Goal: Task Accomplishment & Management: Use online tool/utility

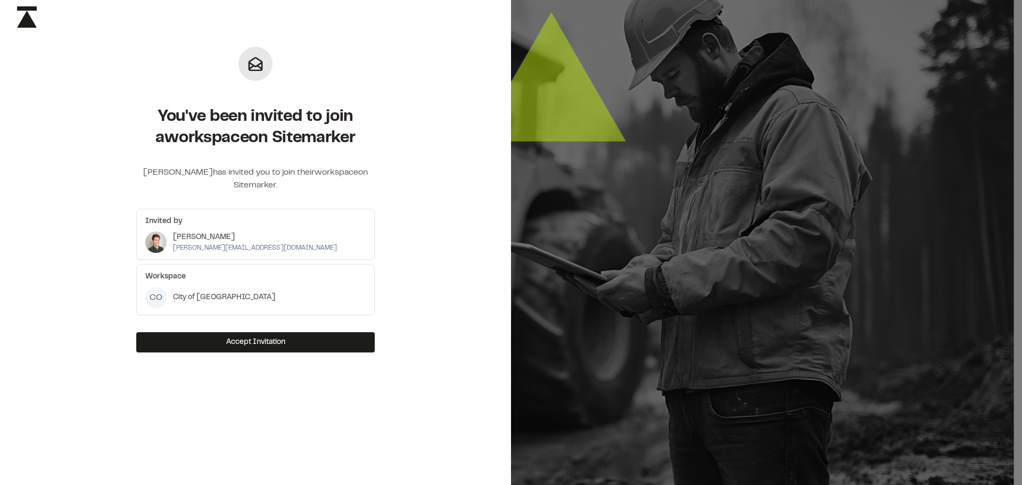
click at [218, 295] on p "City of [GEOGRAPHIC_DATA]" at bounding box center [224, 298] width 102 height 12
click at [237, 343] on button "Accept Invitation" at bounding box center [255, 342] width 238 height 20
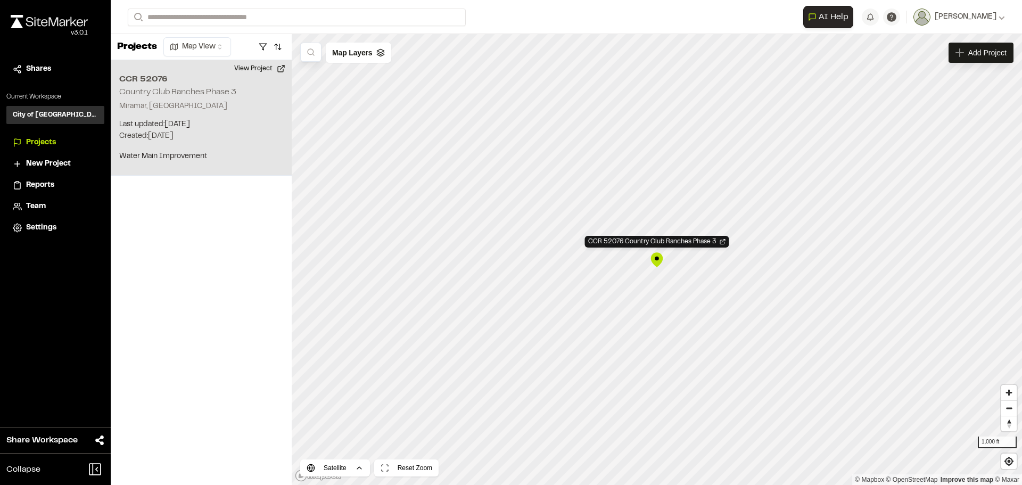
click at [151, 93] on h2 "Country Club Ranches Phase 3" at bounding box center [177, 91] width 117 height 7
click at [148, 127] on p "Last updated: Oct 6, 2025" at bounding box center [201, 125] width 164 height 12
click at [151, 158] on p "Water Main Improvement" at bounding box center [201, 157] width 164 height 12
click at [37, 137] on span "Projects" at bounding box center [41, 143] width 30 height 12
click at [196, 43] on html "**********" at bounding box center [511, 242] width 1022 height 485
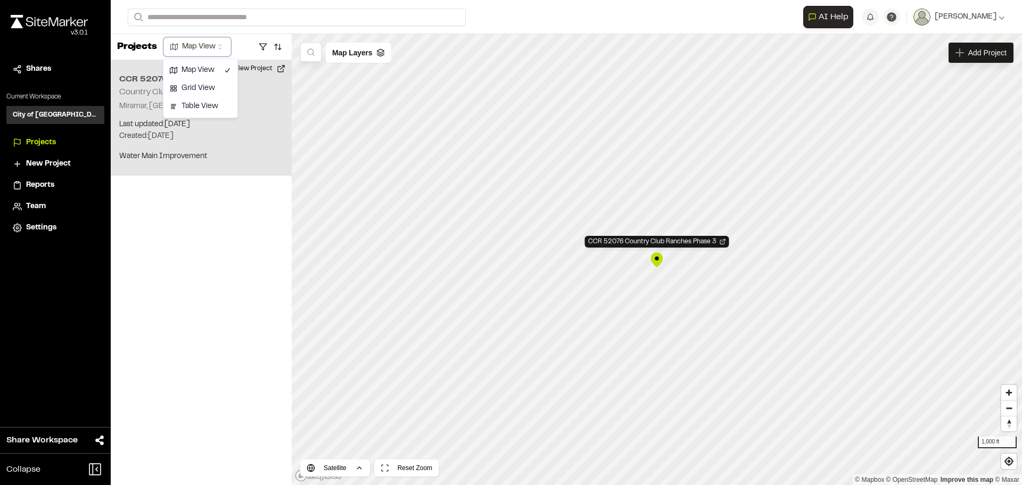
click at [195, 47] on html "**********" at bounding box center [511, 242] width 1022 height 485
click at [139, 47] on p "Projects" at bounding box center [137, 47] width 40 height 14
click at [720, 241] on icon "Map marker" at bounding box center [722, 241] width 6 height 6
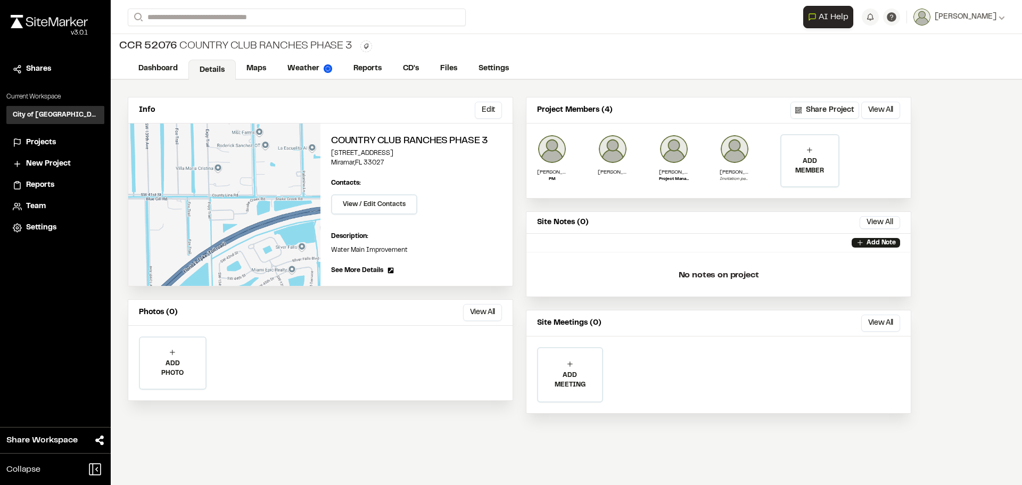
click at [358, 269] on span "See More Details" at bounding box center [357, 271] width 52 height 10
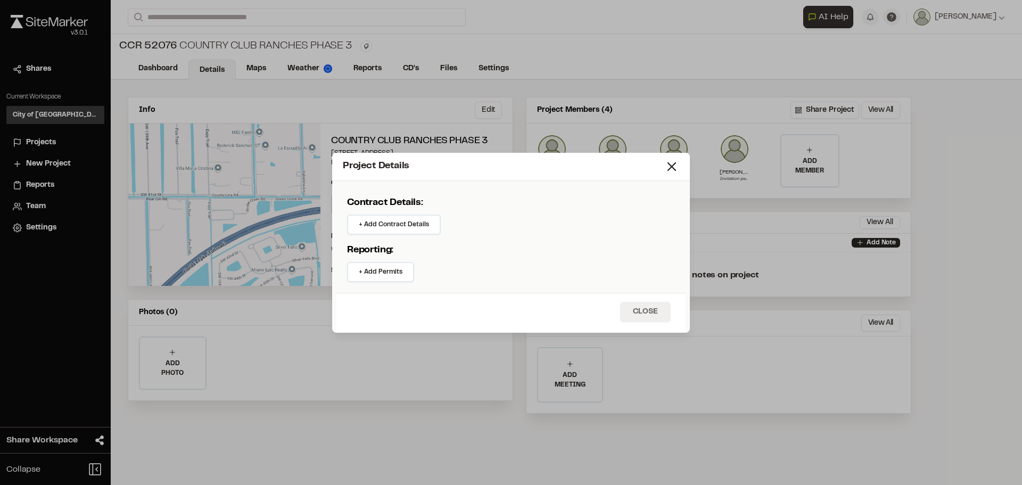
click at [645, 311] on button "Close" at bounding box center [645, 312] width 51 height 20
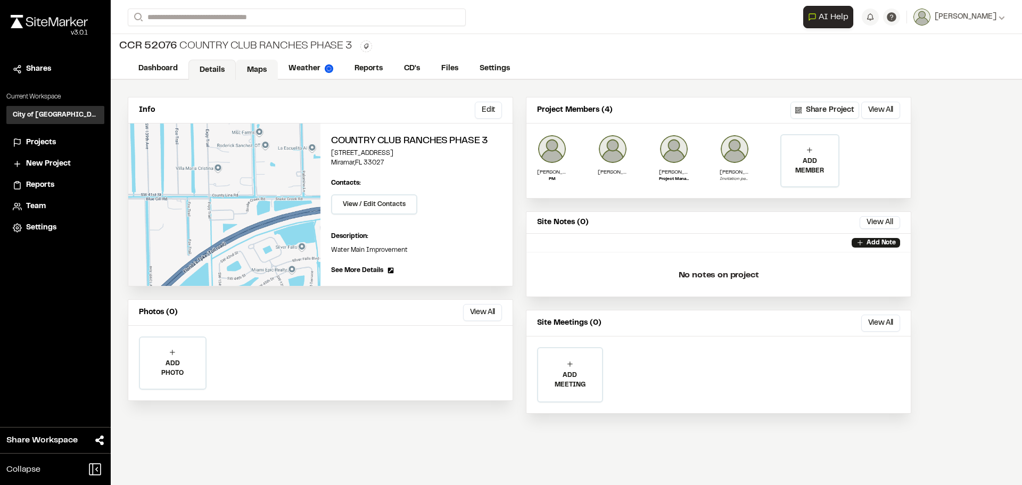
click at [261, 68] on link "Maps" at bounding box center [257, 70] width 42 height 20
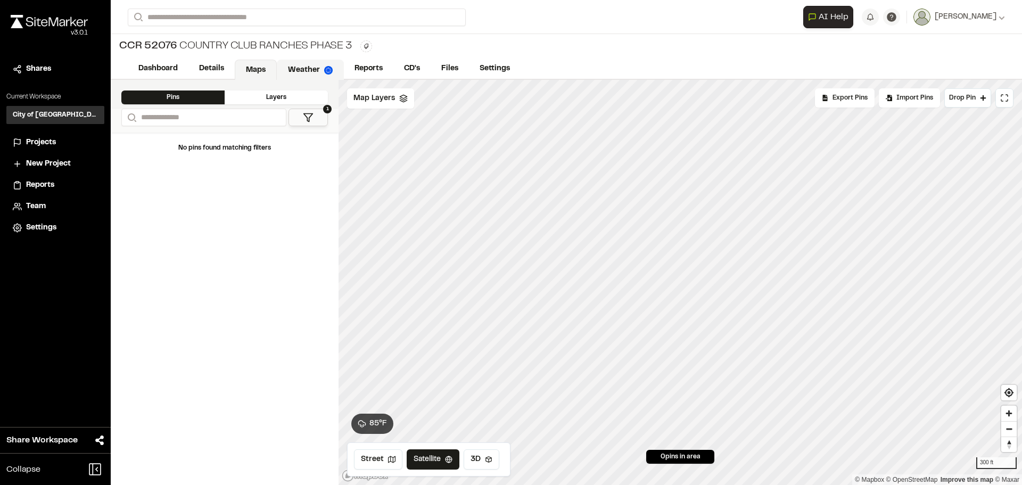
click at [304, 73] on link "Weather" at bounding box center [310, 70] width 67 height 20
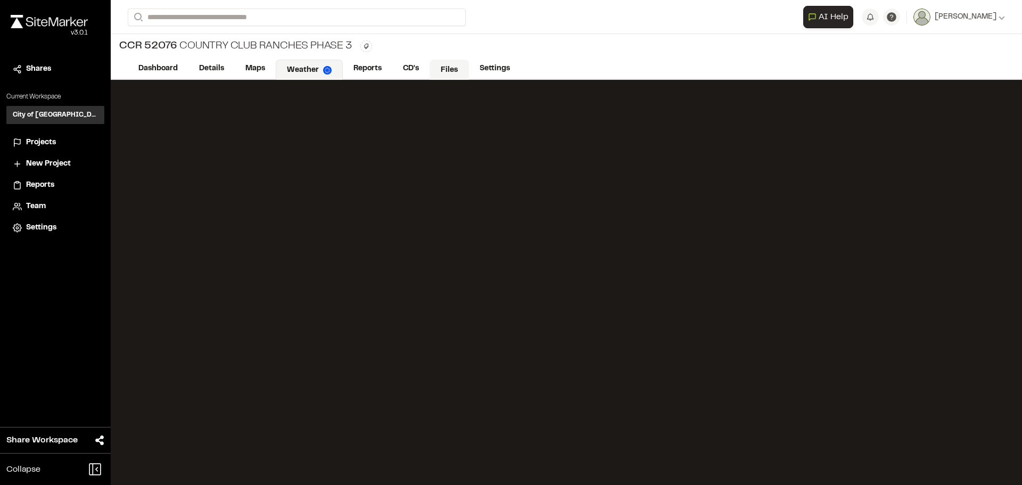
click at [454, 71] on link "Files" at bounding box center [448, 70] width 39 height 20
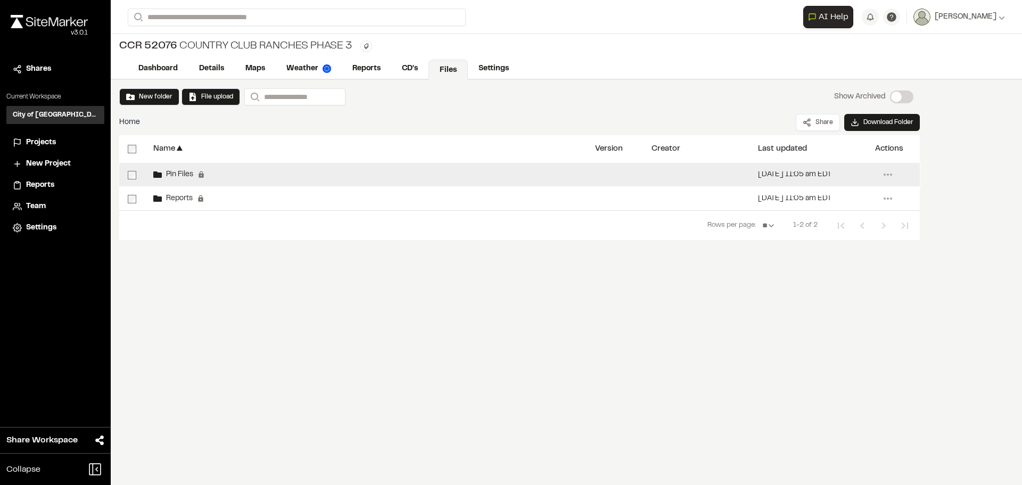
click at [266, 173] on div "Pin Files Permanent folders aren't editable. All pin files will be automaticall…" at bounding box center [366, 174] width 442 height 23
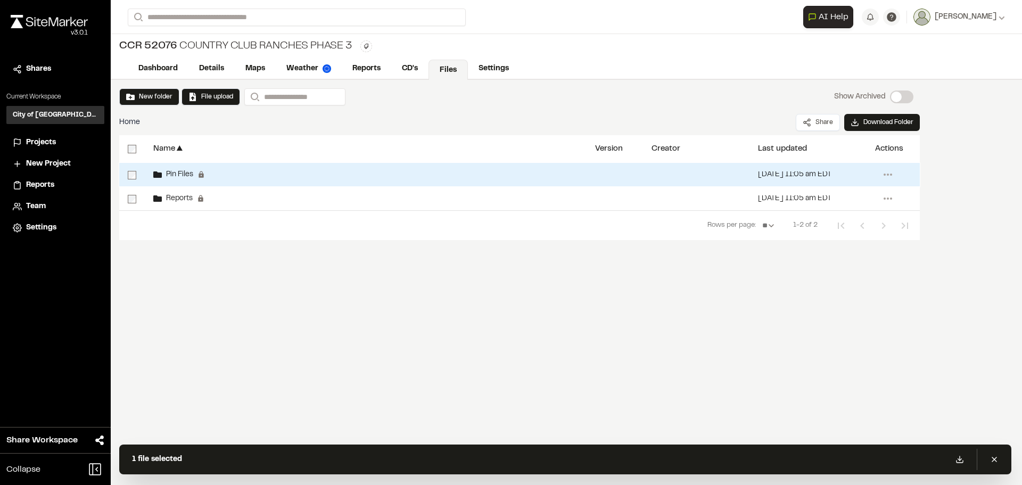
click at [834, 170] on div "[DATE] 11:05 am EDT" at bounding box center [807, 174] width 117 height 23
click at [956, 459] on icon at bounding box center [959, 459] width 9 height 9
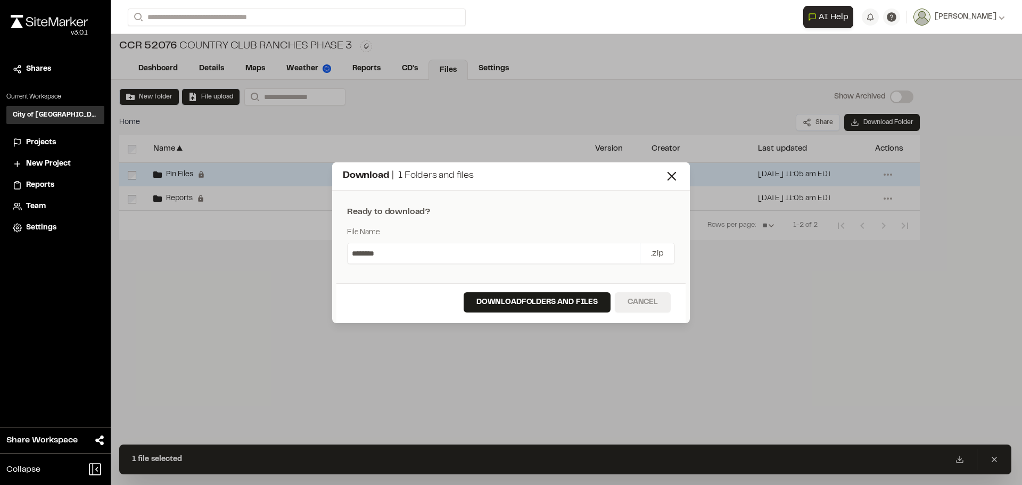
click at [643, 300] on button "Cancel" at bounding box center [643, 302] width 56 height 20
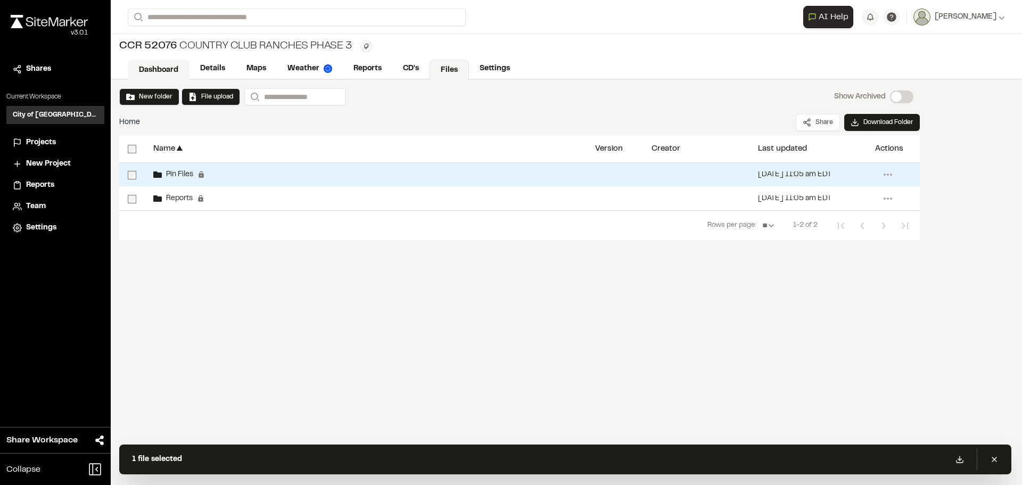
click at [145, 65] on link "Dashboard" at bounding box center [159, 70] width 62 height 20
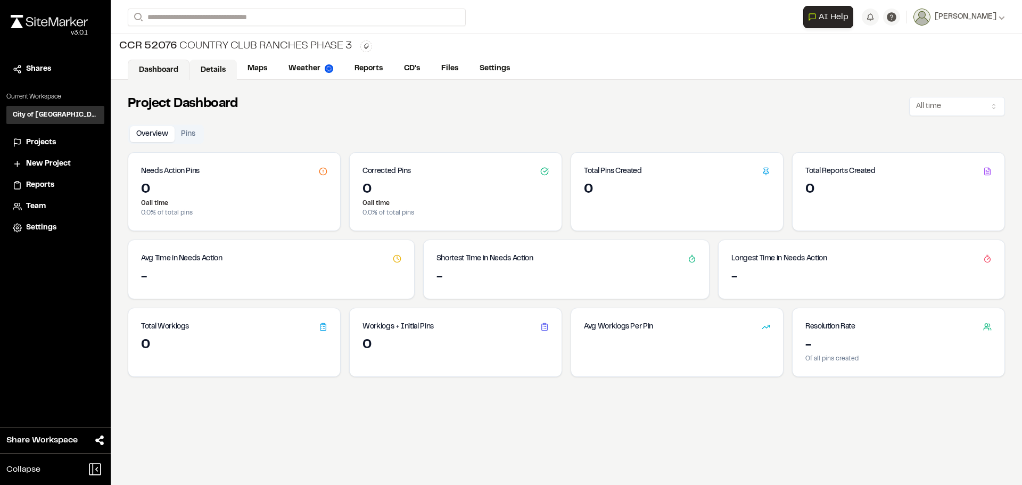
click at [218, 65] on link "Details" at bounding box center [212, 70] width 47 height 20
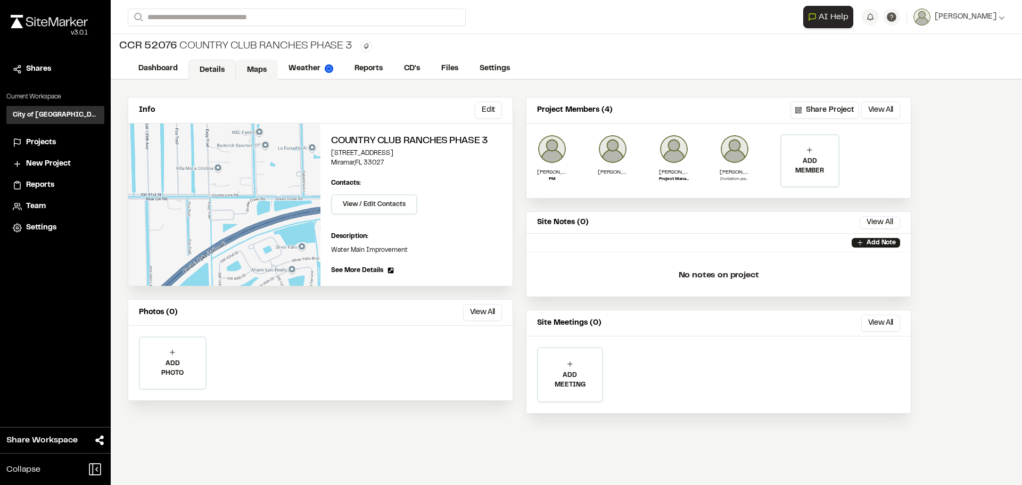
click at [259, 70] on link "Maps" at bounding box center [257, 70] width 42 height 20
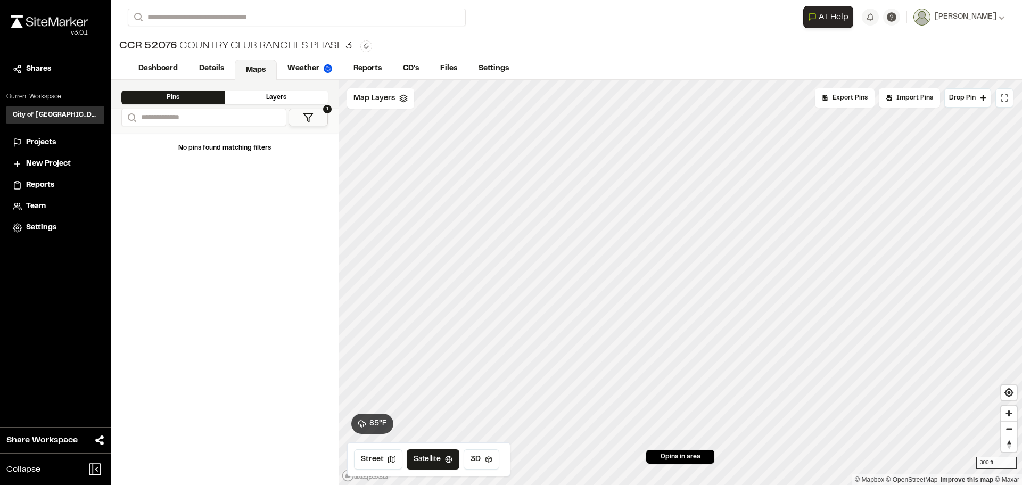
click at [191, 97] on div "Pins" at bounding box center [172, 97] width 103 height 14
click at [310, 70] on link "Weather" at bounding box center [310, 70] width 67 height 20
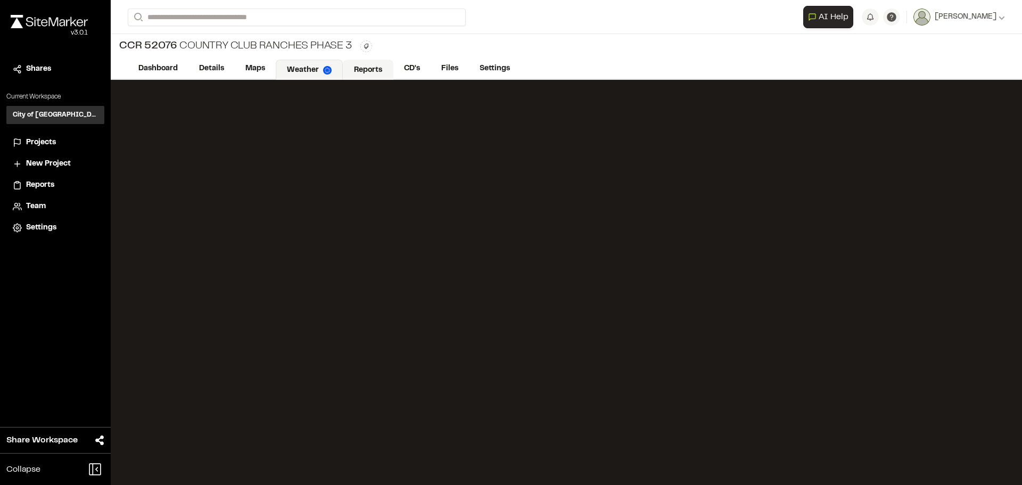
click at [367, 69] on link "Reports" at bounding box center [368, 70] width 51 height 20
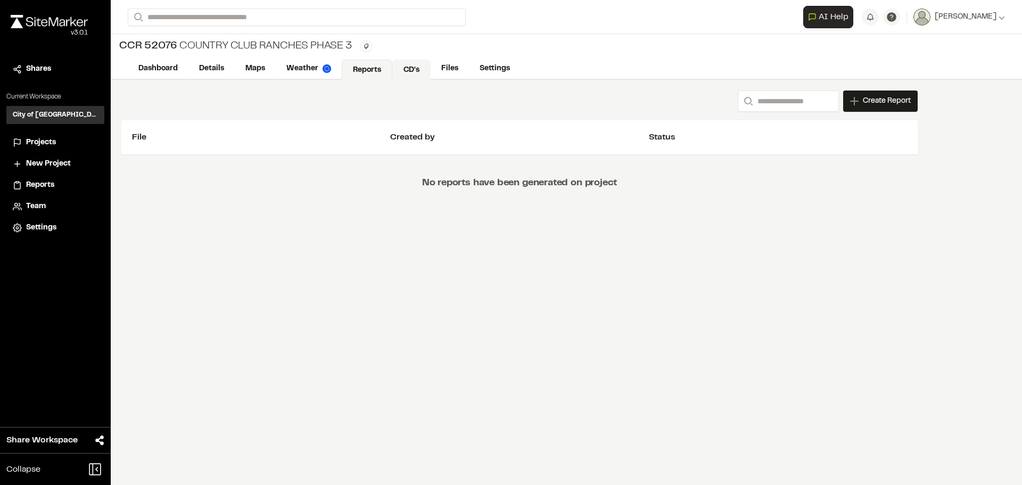
click at [413, 69] on link "CD's" at bounding box center [411, 70] width 38 height 20
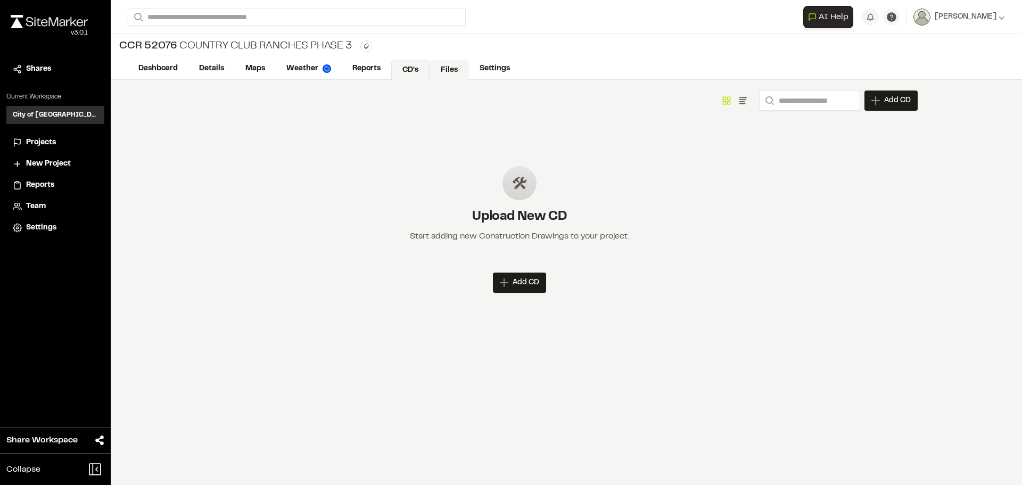
click at [442, 65] on link "Files" at bounding box center [448, 70] width 39 height 20
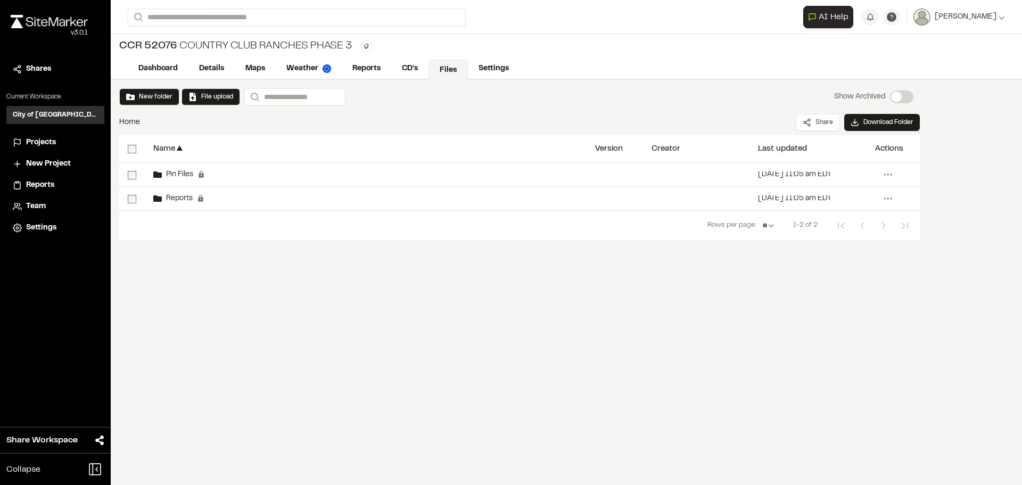
click at [550, 145] on div "Name ▲" at bounding box center [365, 148] width 425 height 27
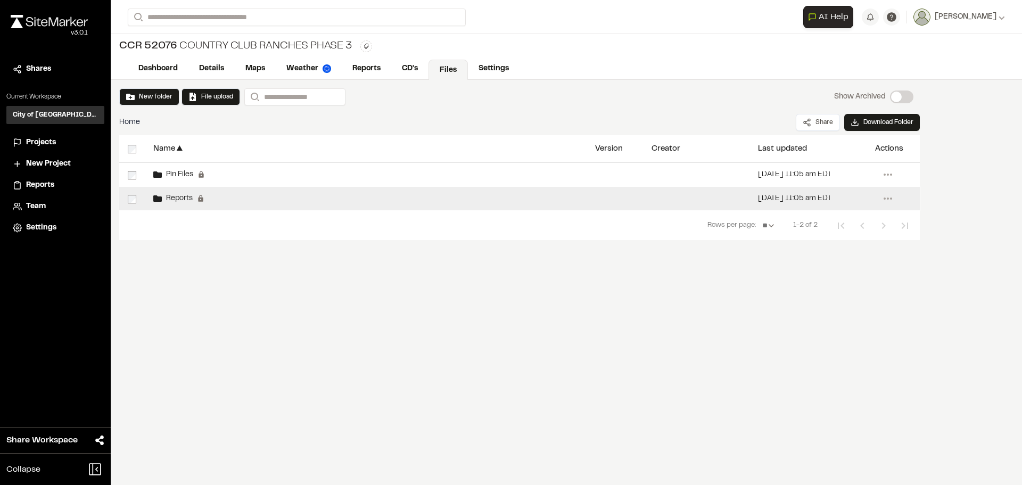
click at [361, 194] on div "Reports Permanent folders aren't editable. All reports will be automatically ad…" at bounding box center [366, 198] width 442 height 23
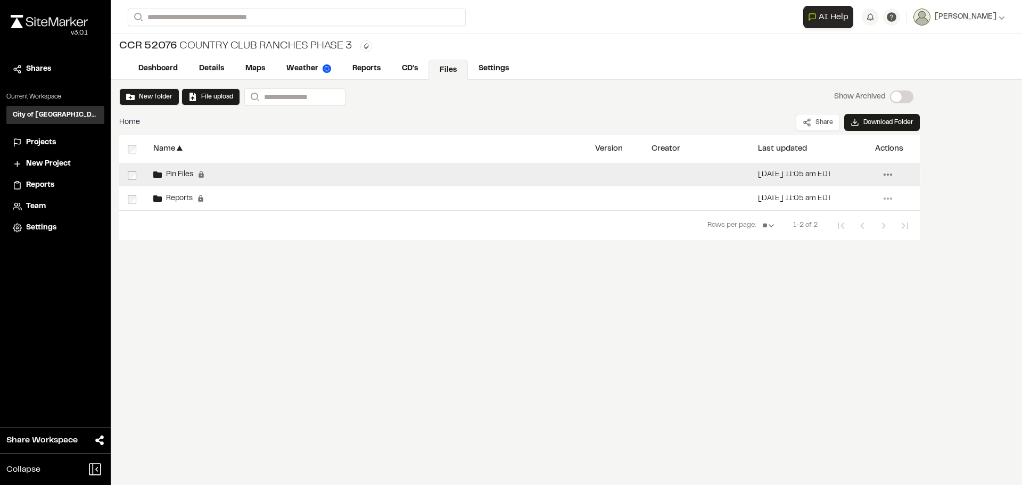
click at [888, 173] on icon at bounding box center [887, 174] width 17 height 17
click at [824, 227] on link "View" at bounding box center [849, 230] width 93 height 16
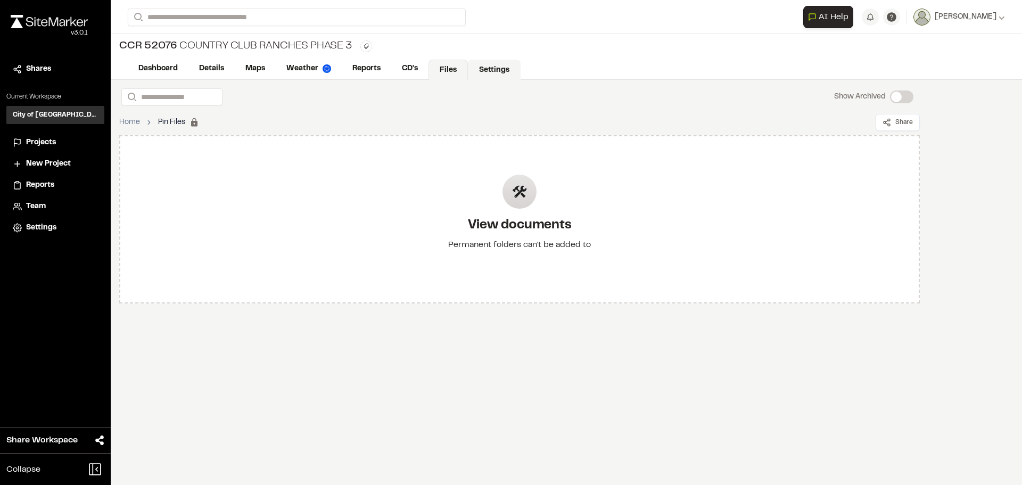
click at [496, 69] on link "Settings" at bounding box center [494, 70] width 53 height 20
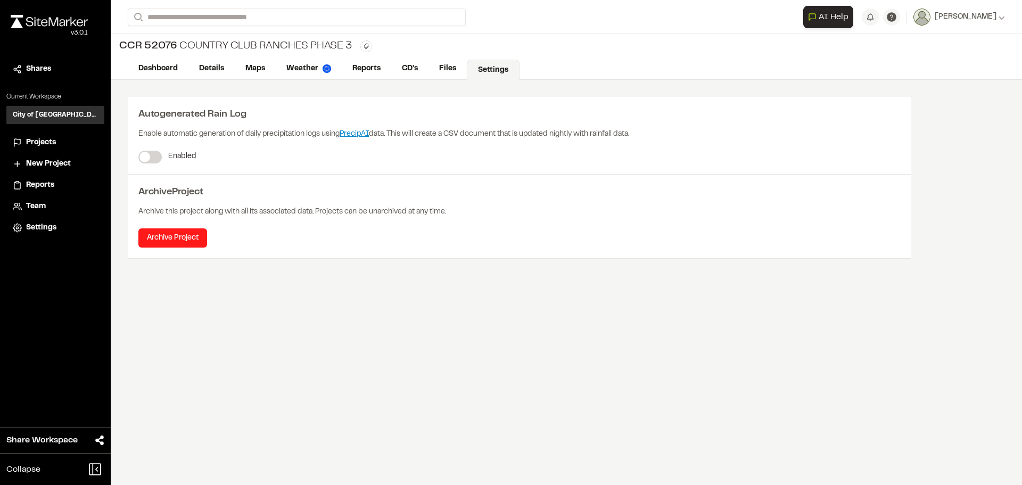
click at [174, 237] on button "Archive Project" at bounding box center [172, 237] width 69 height 19
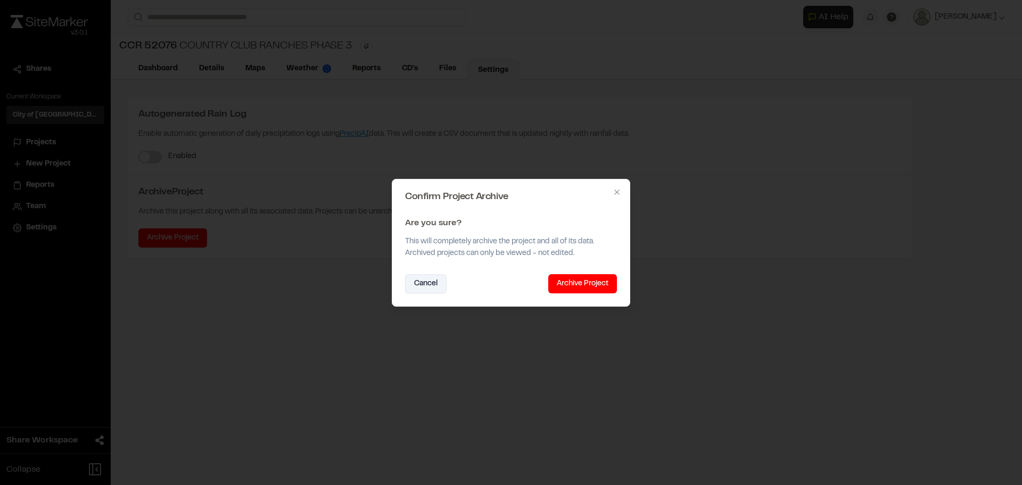
click at [433, 285] on button "Cancel" at bounding box center [426, 283] width 42 height 19
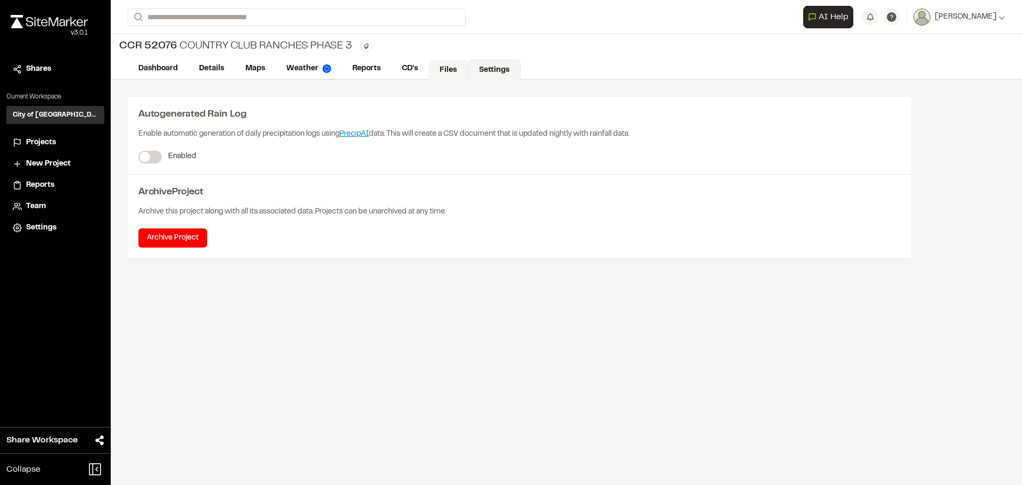
click at [445, 67] on link "Files" at bounding box center [447, 70] width 39 height 20
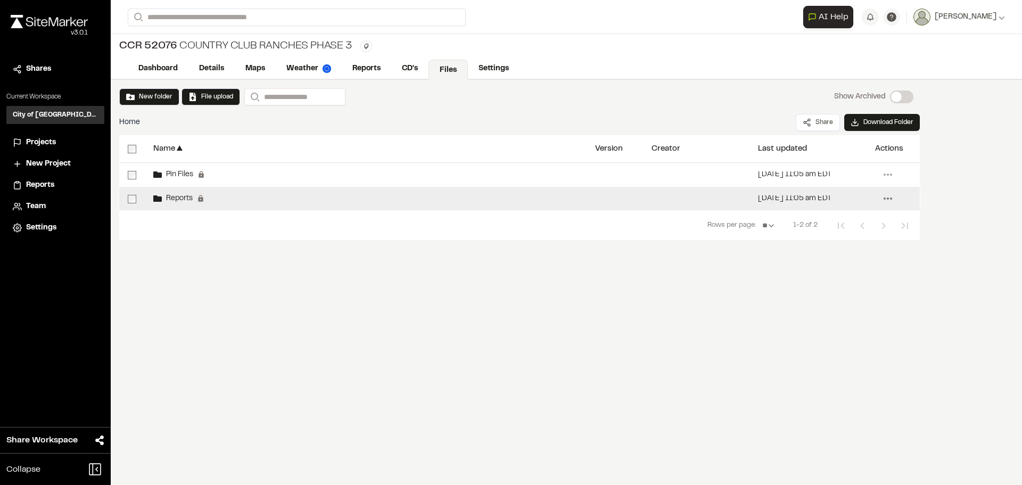
click at [885, 197] on icon at bounding box center [887, 198] width 17 height 17
click at [822, 254] on link "View" at bounding box center [849, 254] width 93 height 16
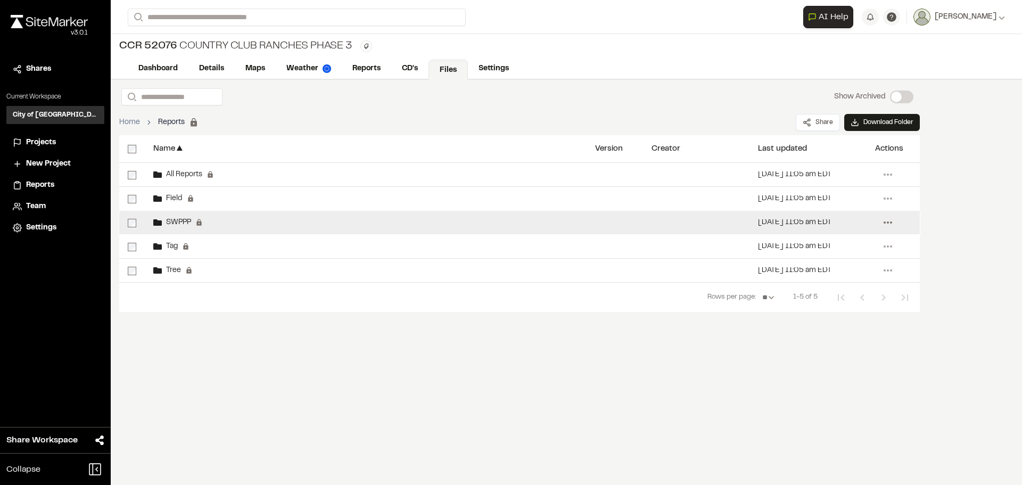
click at [884, 222] on circle at bounding box center [884, 222] width 2 height 2
click at [838, 278] on link "View" at bounding box center [849, 278] width 93 height 16
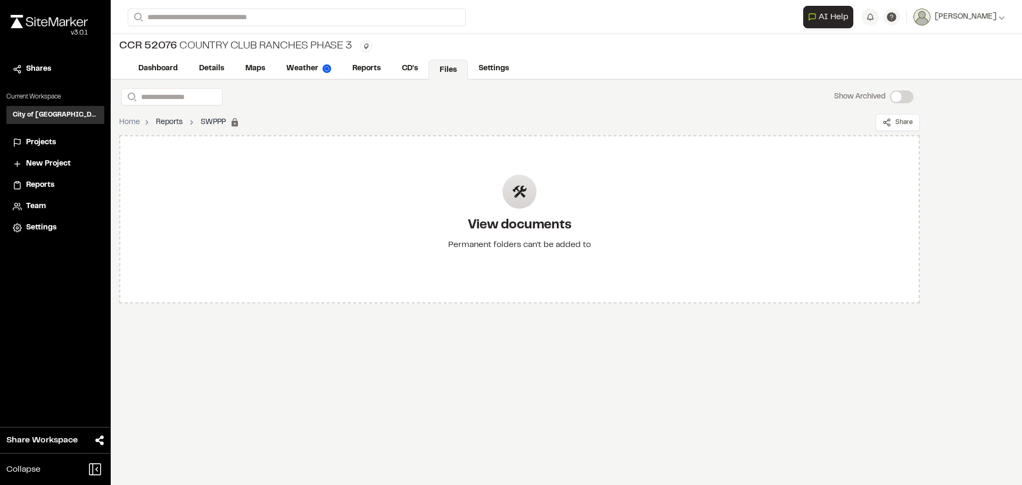
click at [164, 121] on link "Reports" at bounding box center [169, 123] width 27 height 12
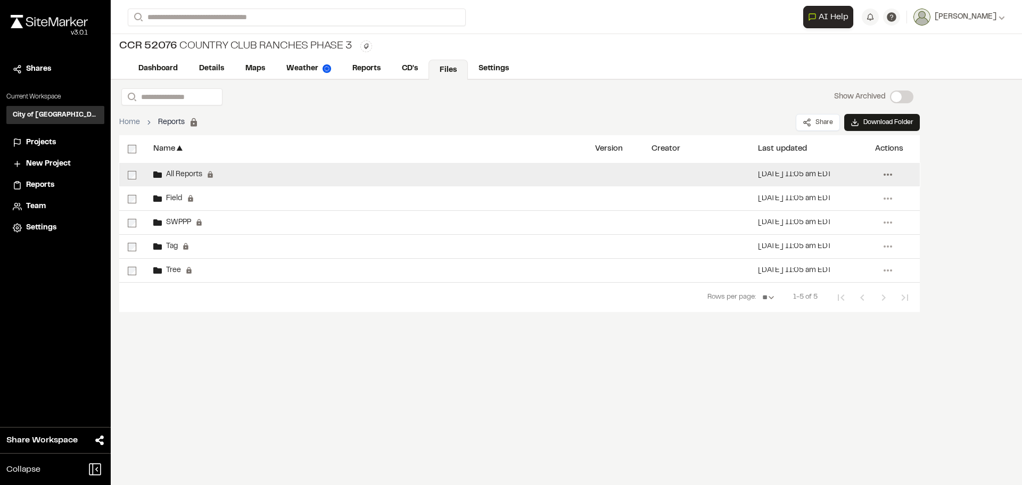
click at [888, 172] on icon at bounding box center [887, 174] width 17 height 17
click at [827, 229] on link "View" at bounding box center [849, 230] width 93 height 16
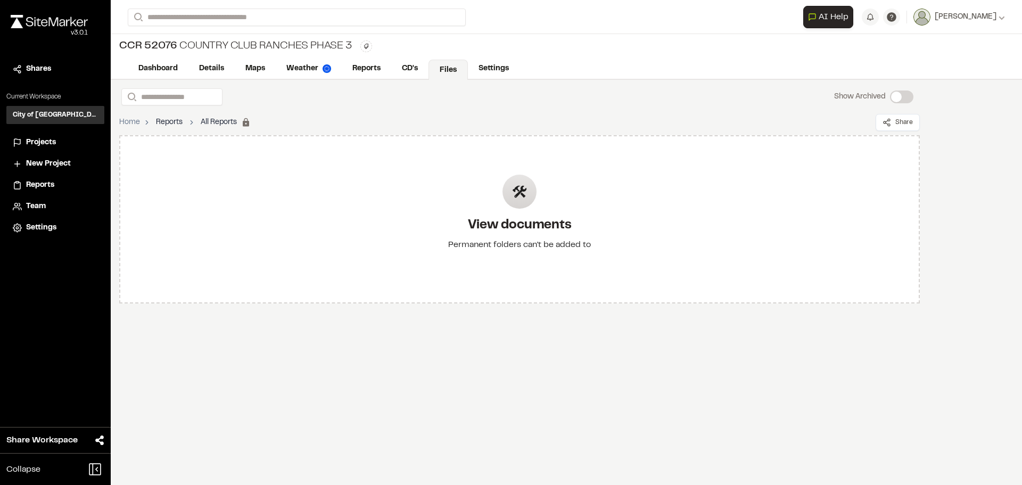
click at [176, 122] on link "Reports" at bounding box center [169, 123] width 27 height 12
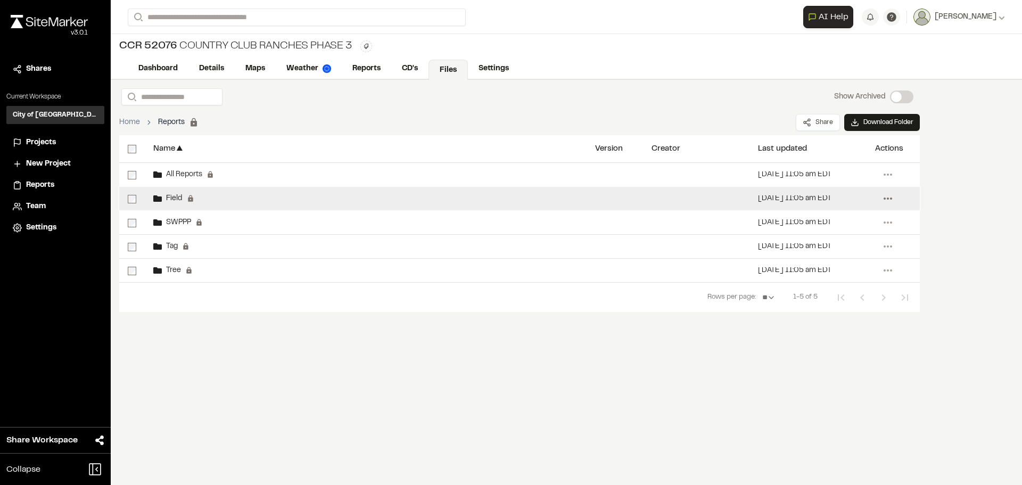
click at [888, 198] on icon at bounding box center [887, 198] width 17 height 17
click at [838, 251] on link "View" at bounding box center [849, 254] width 93 height 16
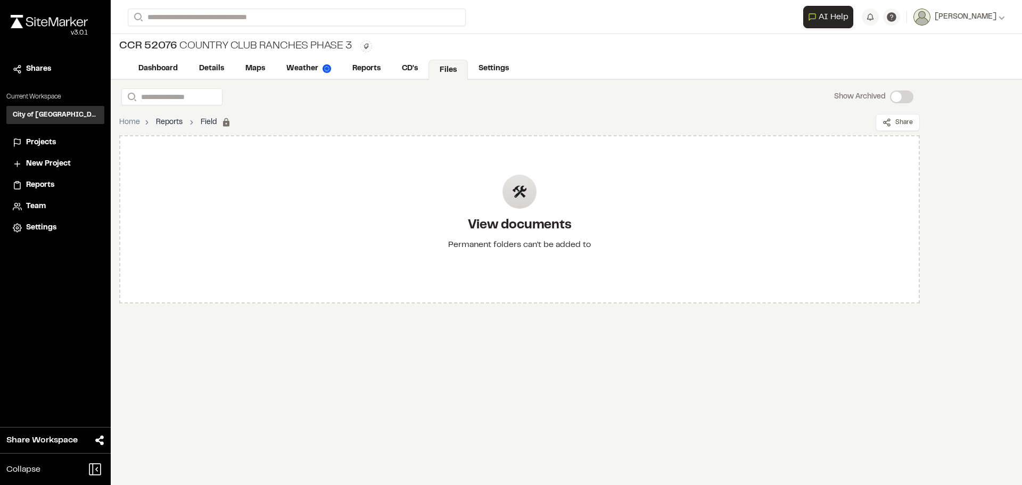
click at [173, 122] on link "Reports" at bounding box center [169, 123] width 27 height 12
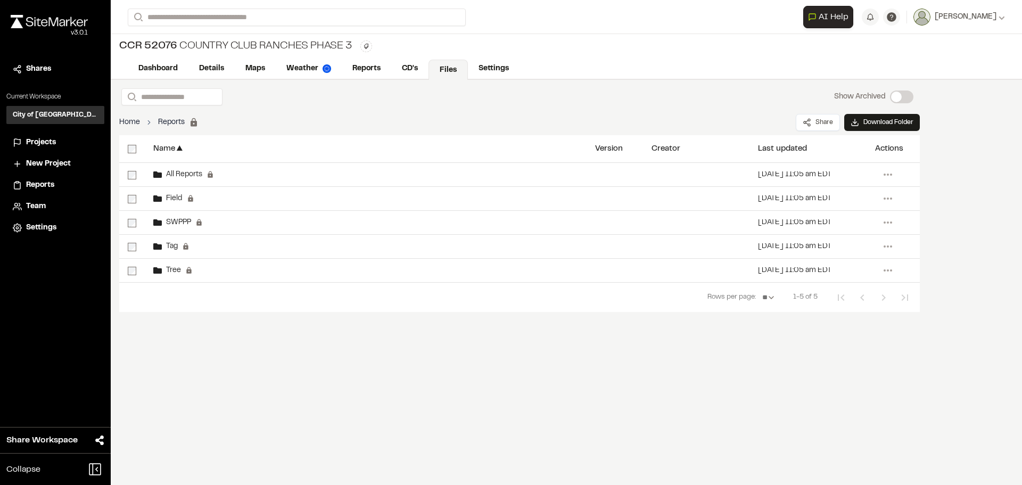
click at [127, 118] on link "Home" at bounding box center [129, 123] width 21 height 12
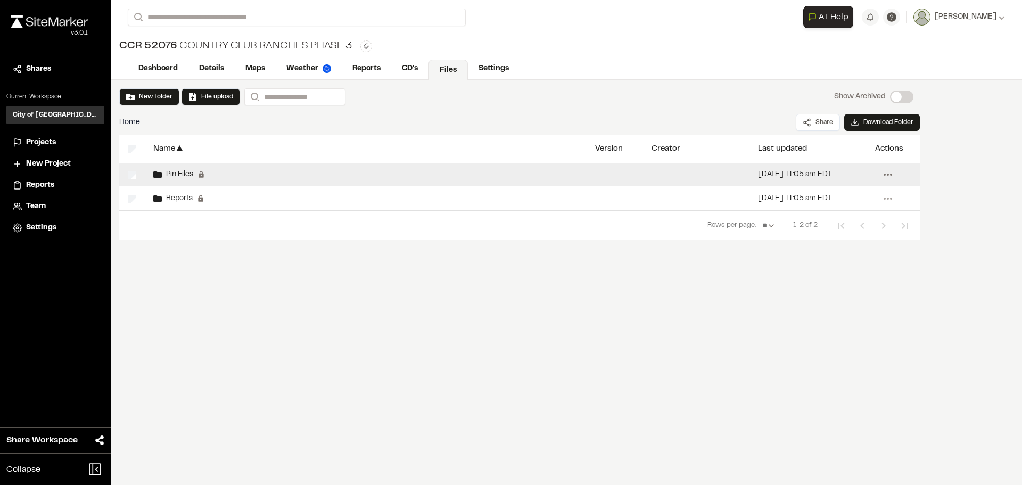
click at [894, 175] on icon at bounding box center [887, 174] width 17 height 17
click at [830, 229] on link "View" at bounding box center [849, 230] width 93 height 16
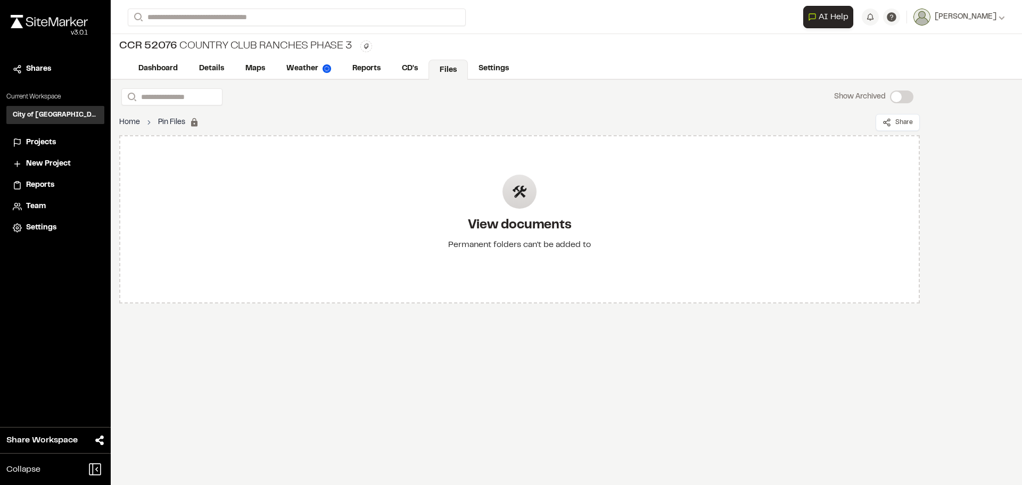
click at [125, 118] on link "Home" at bounding box center [129, 123] width 21 height 12
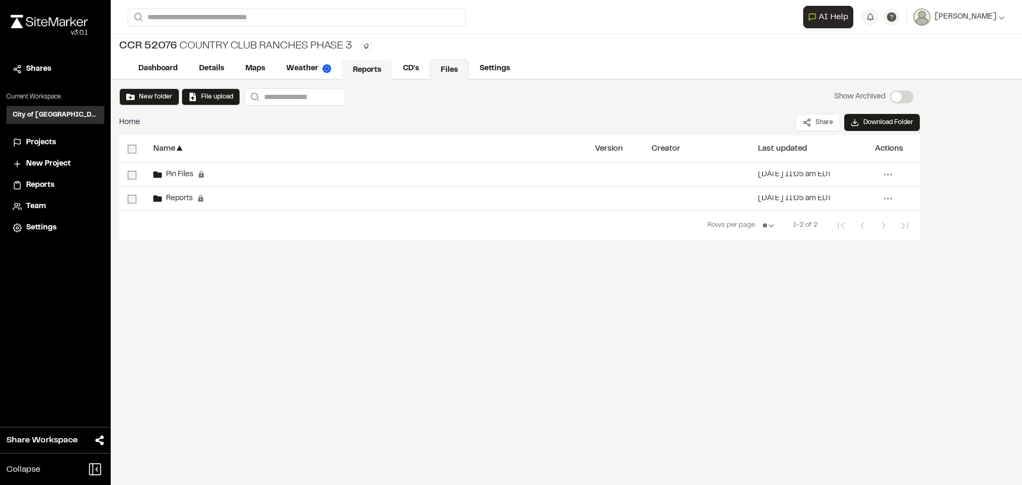
click at [377, 66] on link "Reports" at bounding box center [367, 70] width 51 height 20
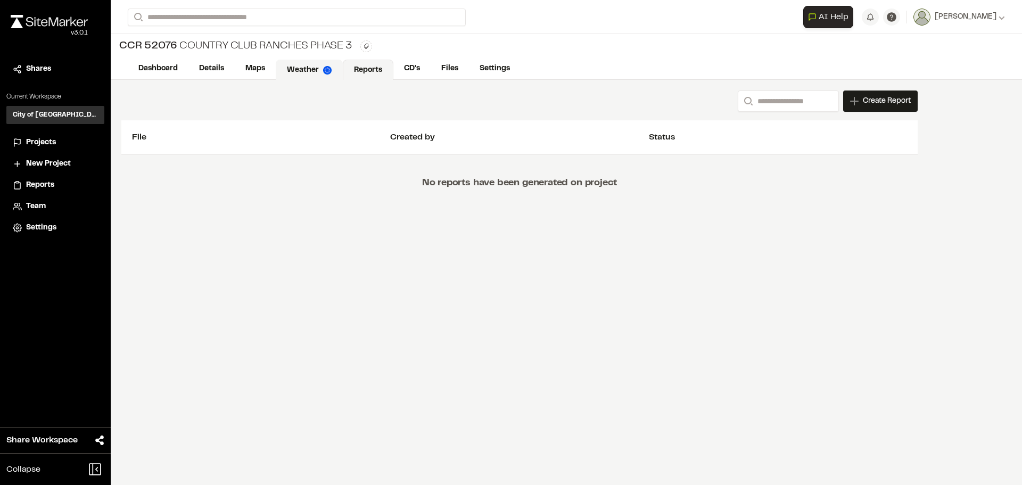
click at [302, 70] on link "Weather" at bounding box center [309, 70] width 67 height 20
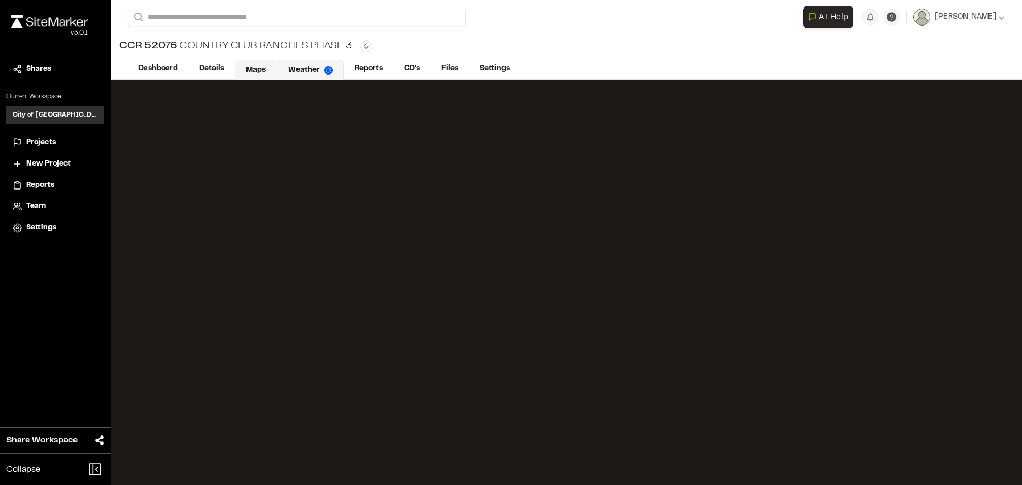
click at [260, 65] on link "Maps" at bounding box center [256, 70] width 42 height 20
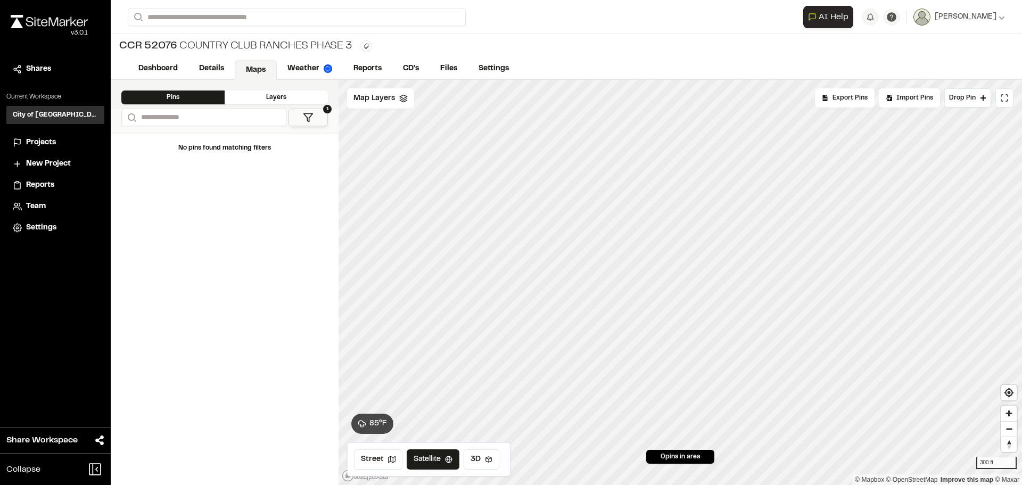
click at [278, 97] on div "Layers" at bounding box center [276, 97] width 103 height 14
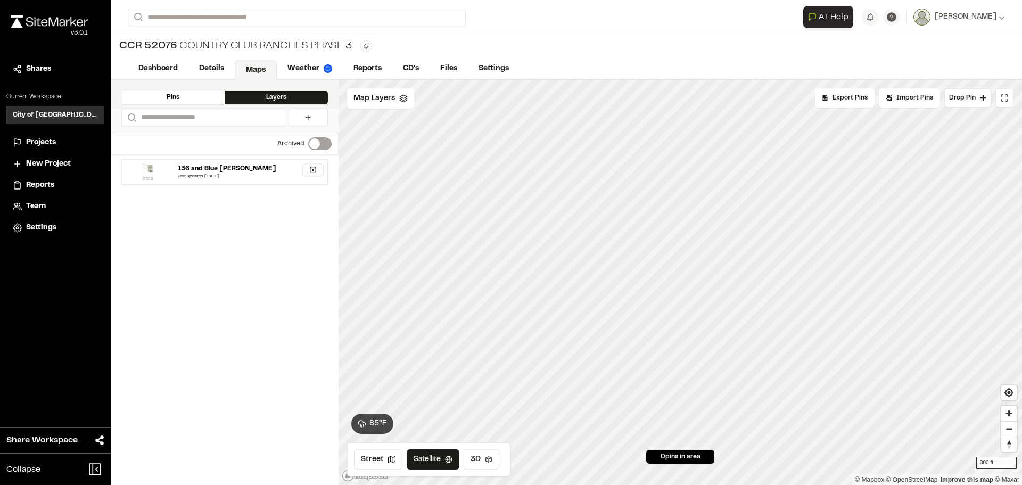
click at [205, 170] on div "136 and Blue [PERSON_NAME]" at bounding box center [227, 169] width 98 height 10
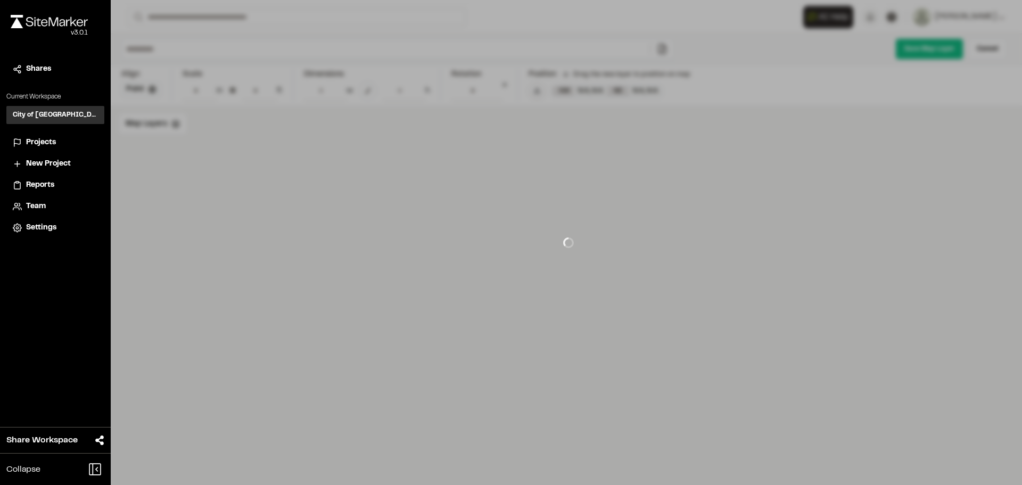
type input "**********"
type input "***"
type input "****"
type input "**********"
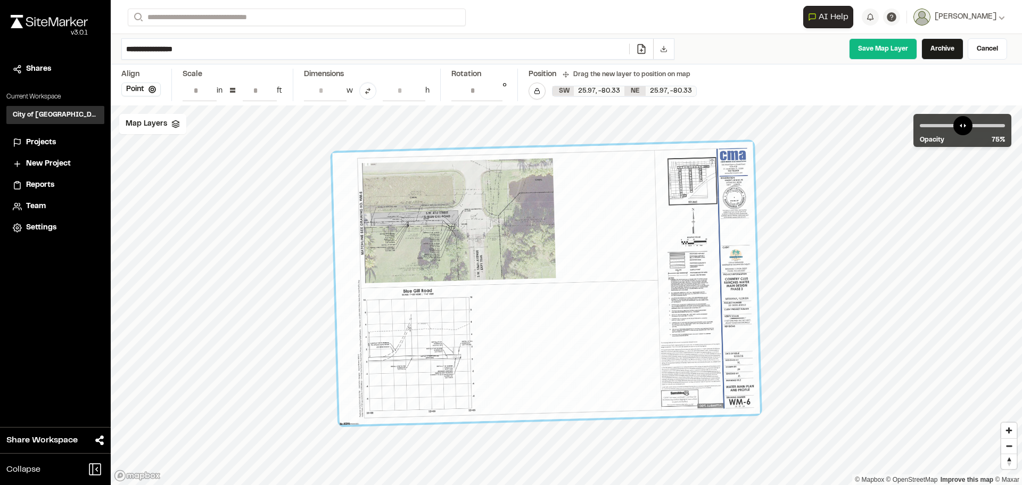
click at [603, 316] on div at bounding box center [546, 283] width 428 height 283
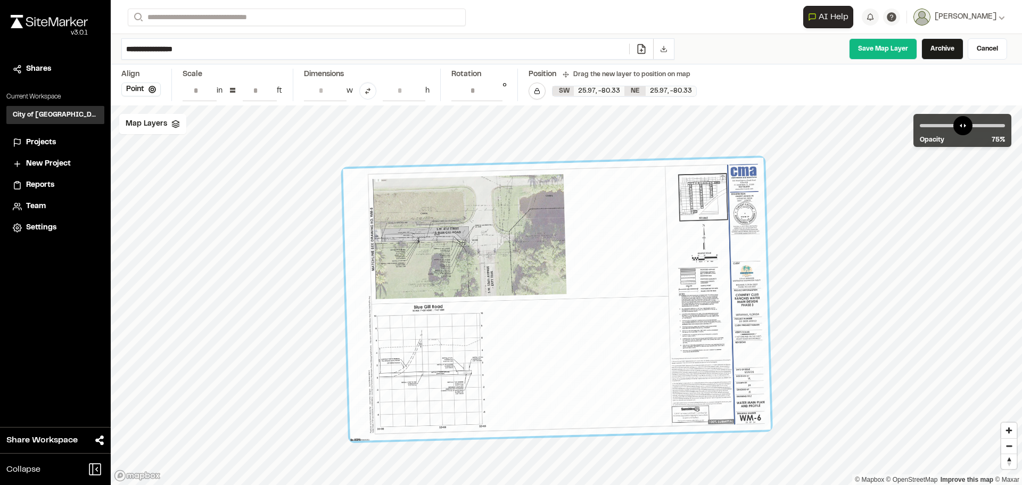
drag, startPoint x: 699, startPoint y: 270, endPoint x: 710, endPoint y: 286, distance: 18.7
click at [710, 286] on div at bounding box center [557, 299] width 428 height 283
click at [350, 171] on div at bounding box center [557, 296] width 428 height 283
click at [528, 254] on div at bounding box center [558, 298] width 428 height 283
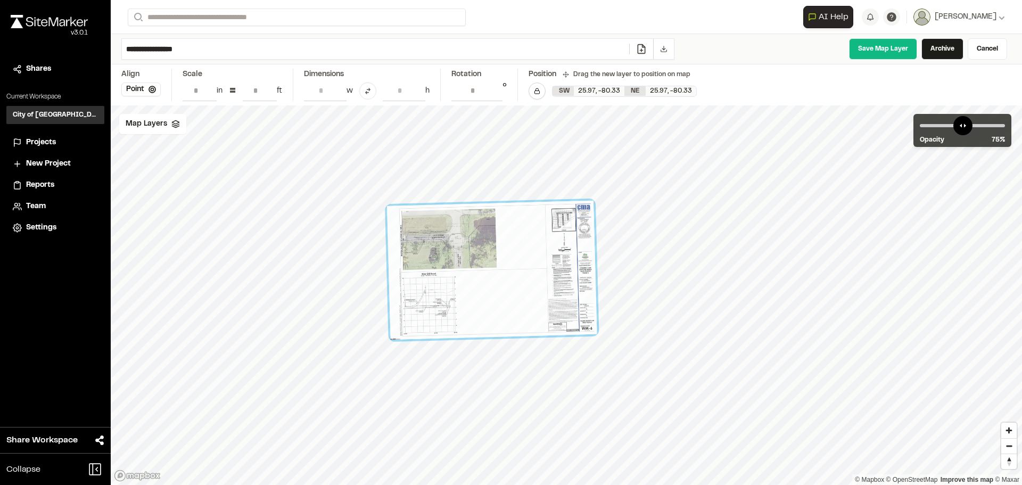
click at [525, 294] on div at bounding box center [492, 269] width 210 height 139
click at [506, 284] on div at bounding box center [492, 269] width 210 height 139
click at [978, 125] on input "range" at bounding box center [961, 125] width 85 height 3
click at [976, 127] on input "range" at bounding box center [961, 125] width 85 height 3
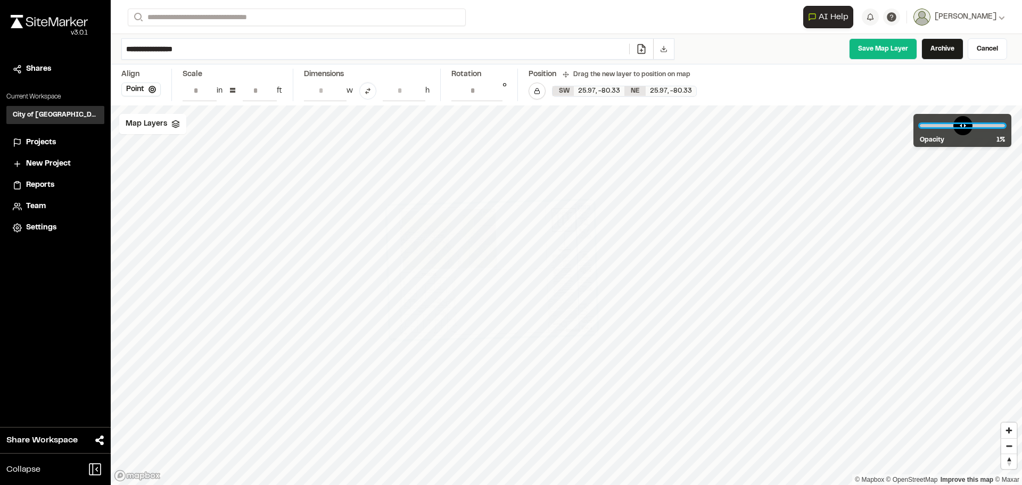
drag, startPoint x: 976, startPoint y: 127, endPoint x: 921, endPoint y: 143, distance: 57.6
click at [921, 127] on input "range" at bounding box center [961, 125] width 85 height 3
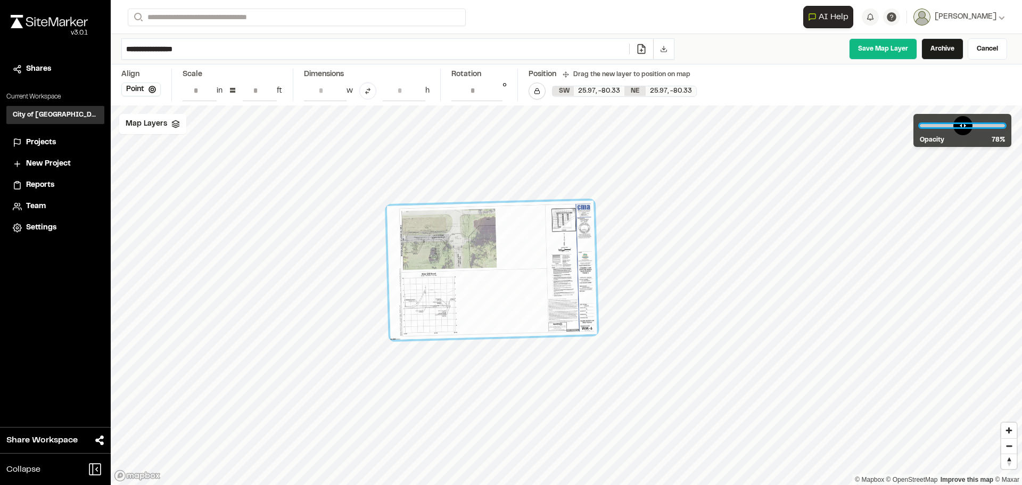
drag, startPoint x: 924, startPoint y: 125, endPoint x: 981, endPoint y: 132, distance: 56.8
type input "**"
click at [981, 127] on input "range" at bounding box center [961, 125] width 85 height 3
